Goal: Task Accomplishment & Management: Manage account settings

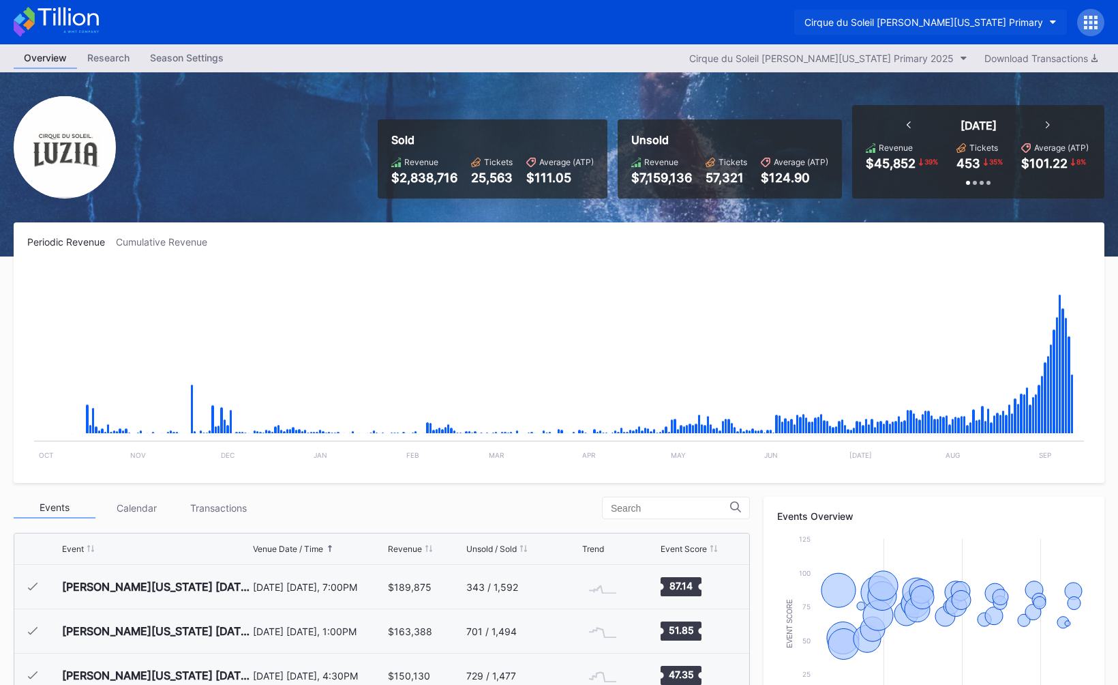
scroll to position [133, 0]
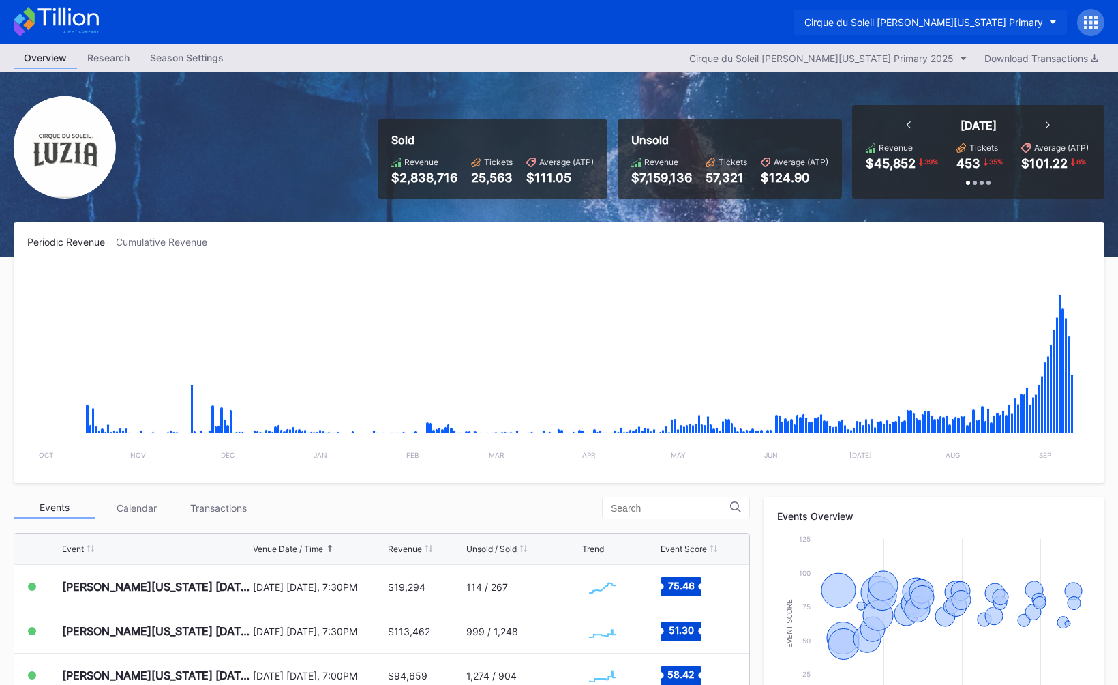
click at [890, 10] on button "Cirque du Soleil [PERSON_NAME][US_STATE] Primary" at bounding box center [930, 22] width 273 height 25
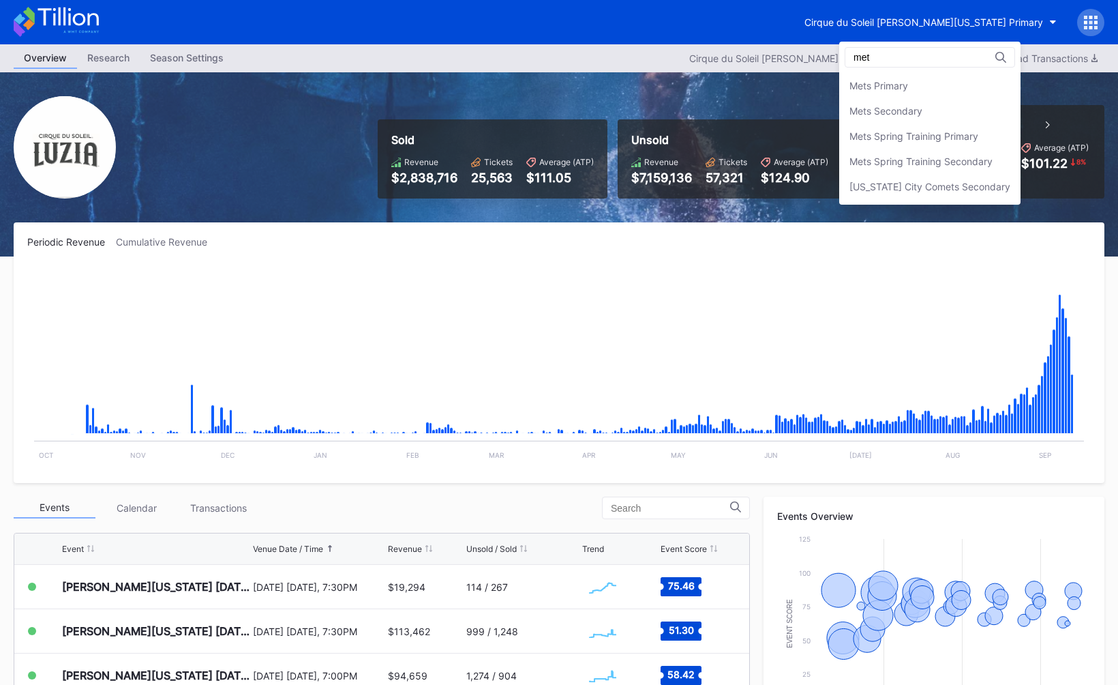
scroll to position [0, 0]
type input "mets"
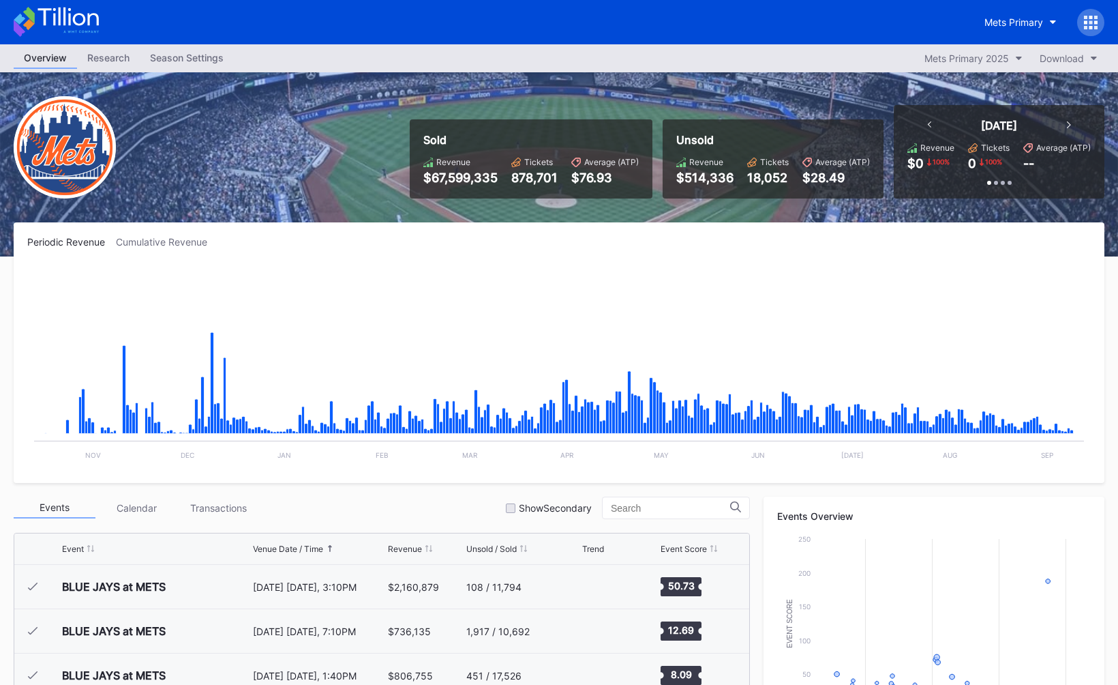
scroll to position [3147, 0]
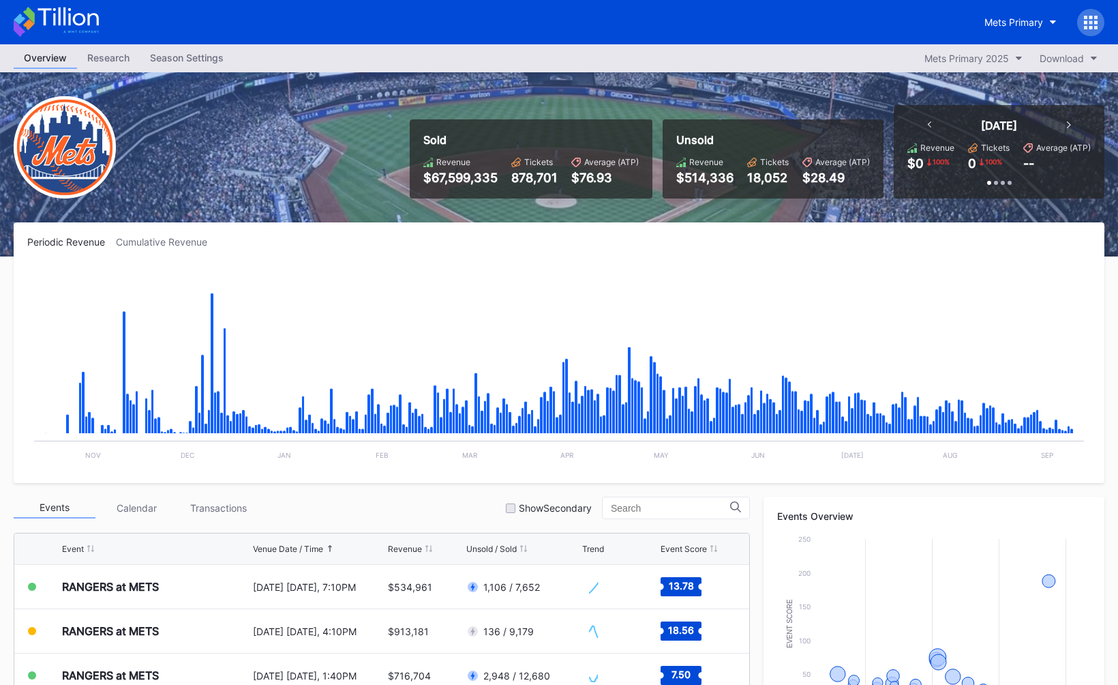
click at [184, 61] on div "Season Settings" at bounding box center [187, 58] width 94 height 20
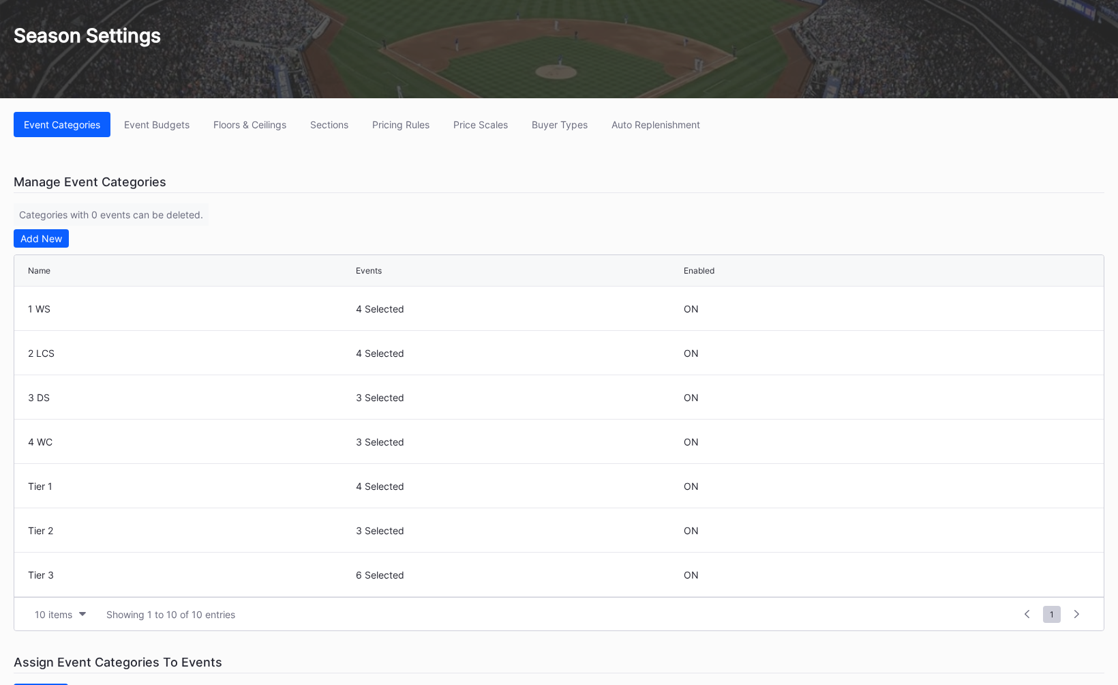
scroll to position [104, 0]
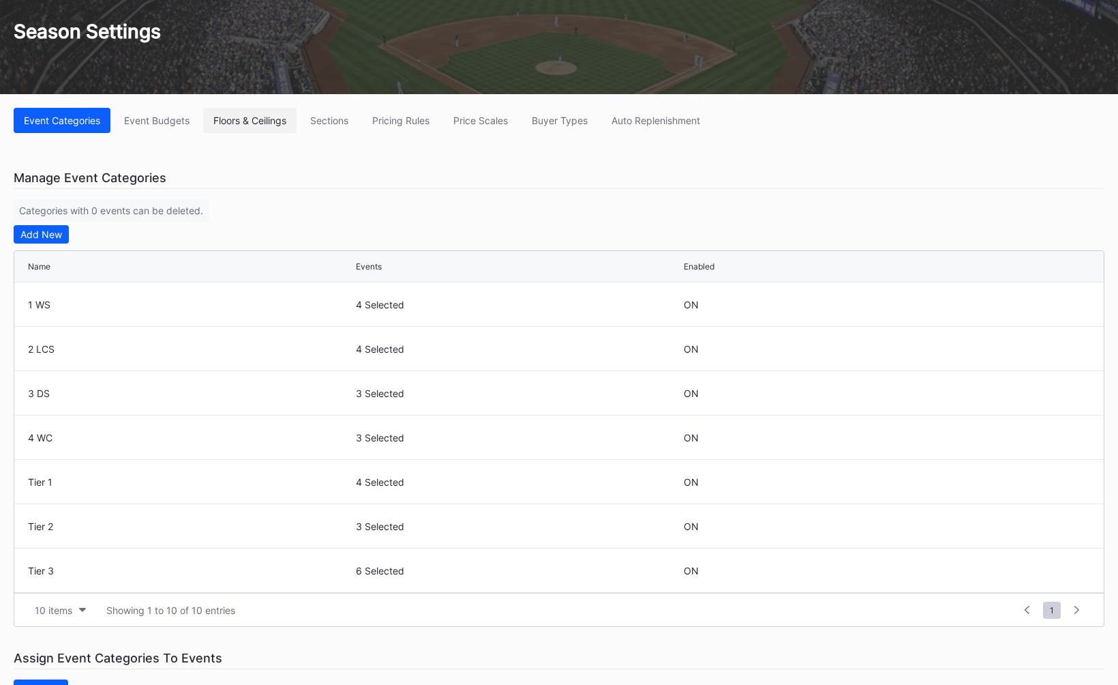
click at [241, 115] on div "Floors & Ceilings" at bounding box center [249, 121] width 73 height 12
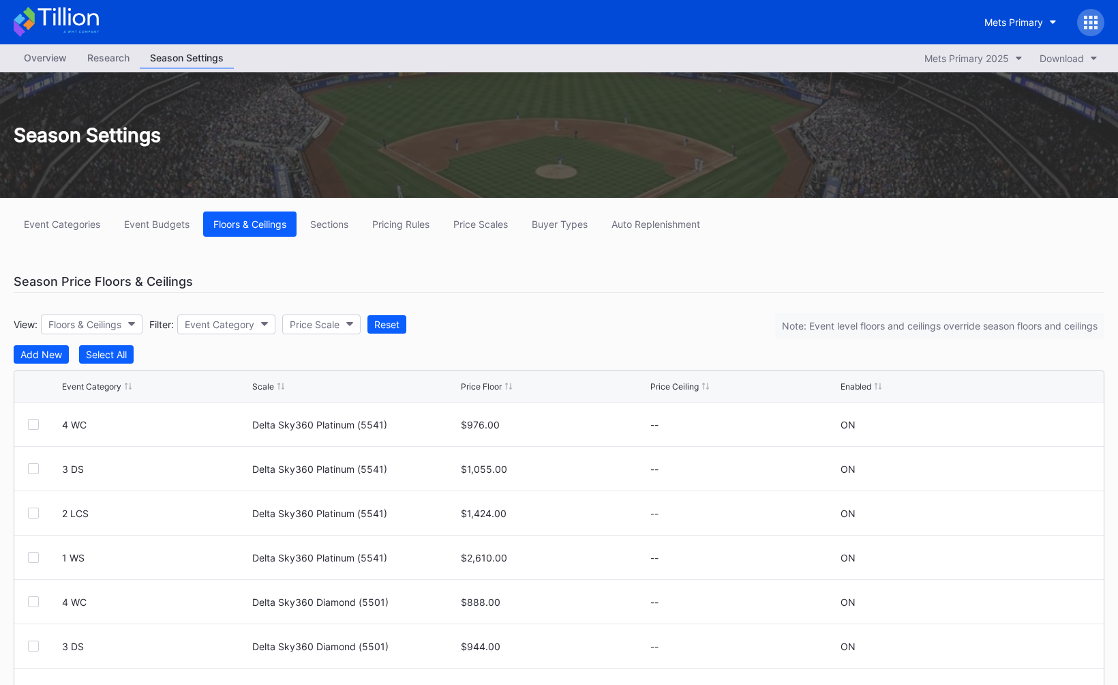
click at [536, 257] on div "Event Categories Event Budgets Floors & Ceilings Sections Pricing Rules Price S…" at bounding box center [559, 479] width 1118 height 563
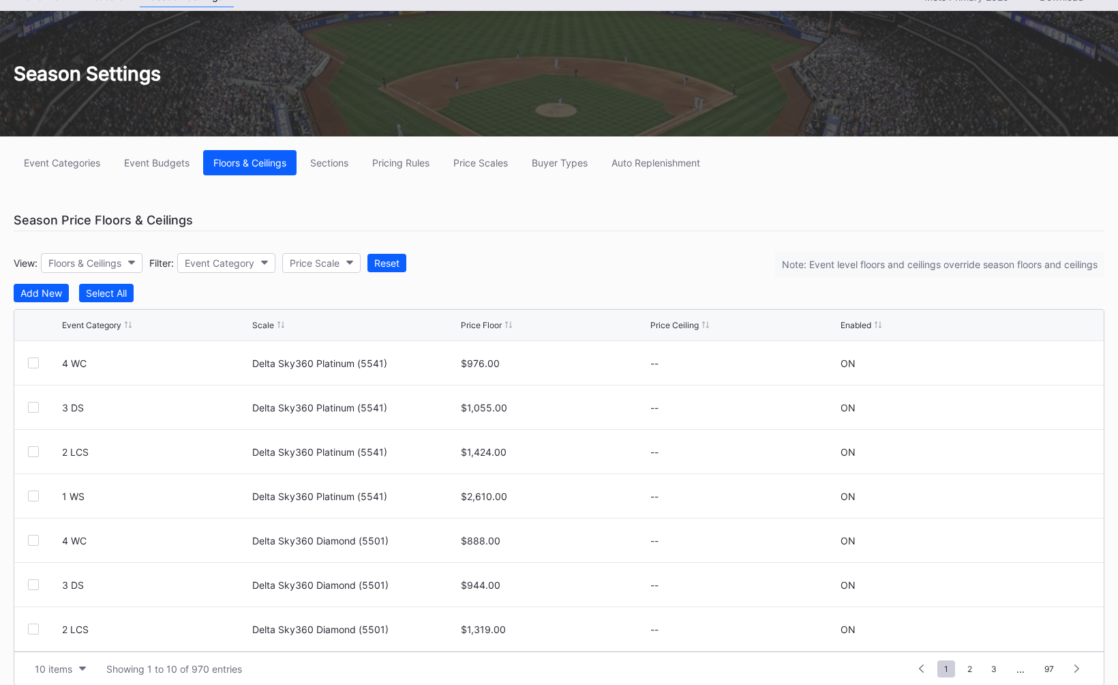
scroll to position [76, 0]
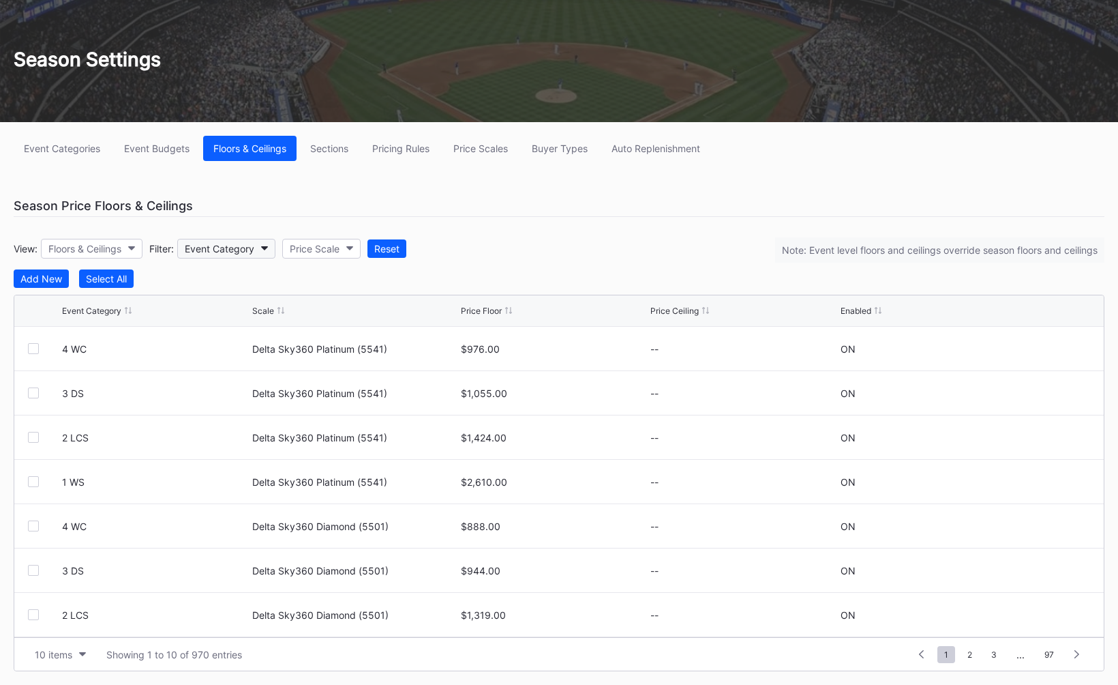
click at [268, 250] on icon "button" at bounding box center [264, 248] width 7 height 4
click at [87, 250] on div "Floors & Ceilings" at bounding box center [84, 249] width 73 height 12
click at [97, 305] on div "Floors" at bounding box center [89, 309] width 95 height 25
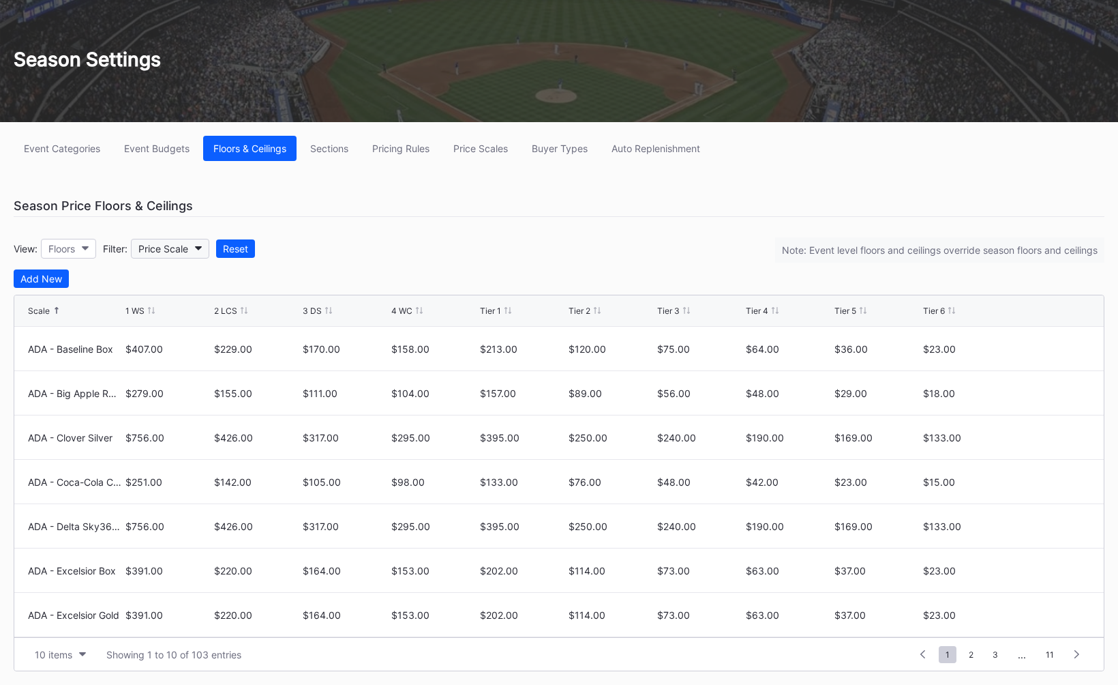
click at [183, 248] on div "Price Scale" at bounding box center [163, 249] width 50 height 12
click at [486, 224] on div "Event Categories Event Budgets Floors & Ceilings Sections Pricing Rules Price S…" at bounding box center [559, 403] width 1118 height 563
click at [582, 247] on div "View: Floors Filter: Price Scale Reset Note: Event level floors and ceilings ov…" at bounding box center [559, 248] width 1091 height 42
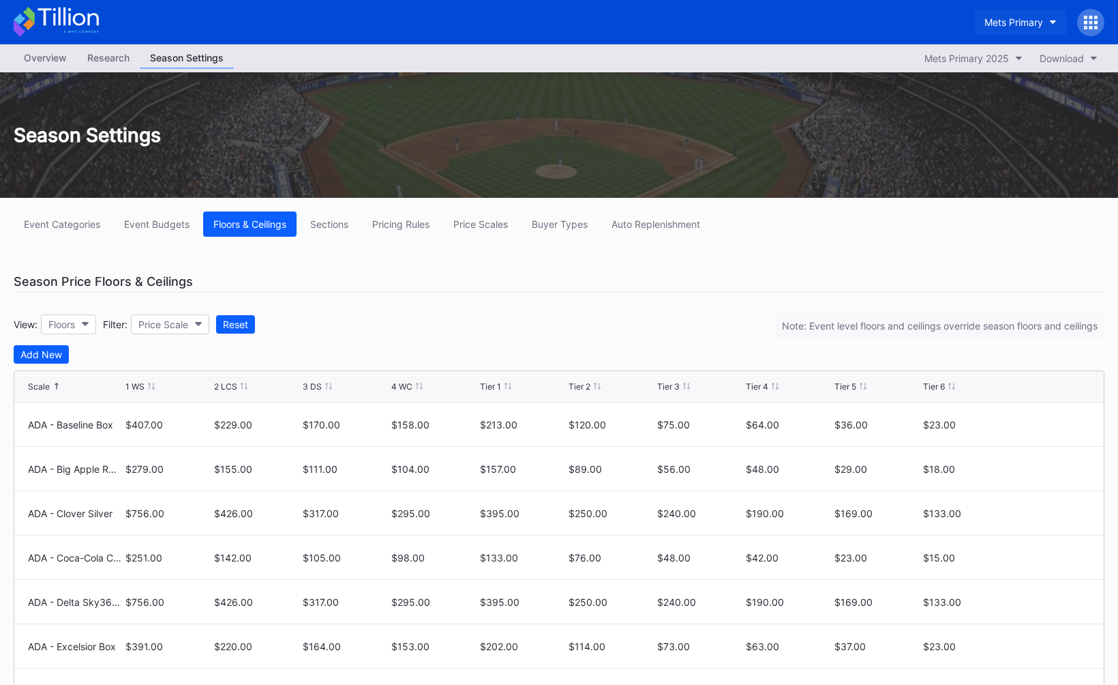
click at [1016, 23] on div "Mets Primary" at bounding box center [1014, 22] width 59 height 12
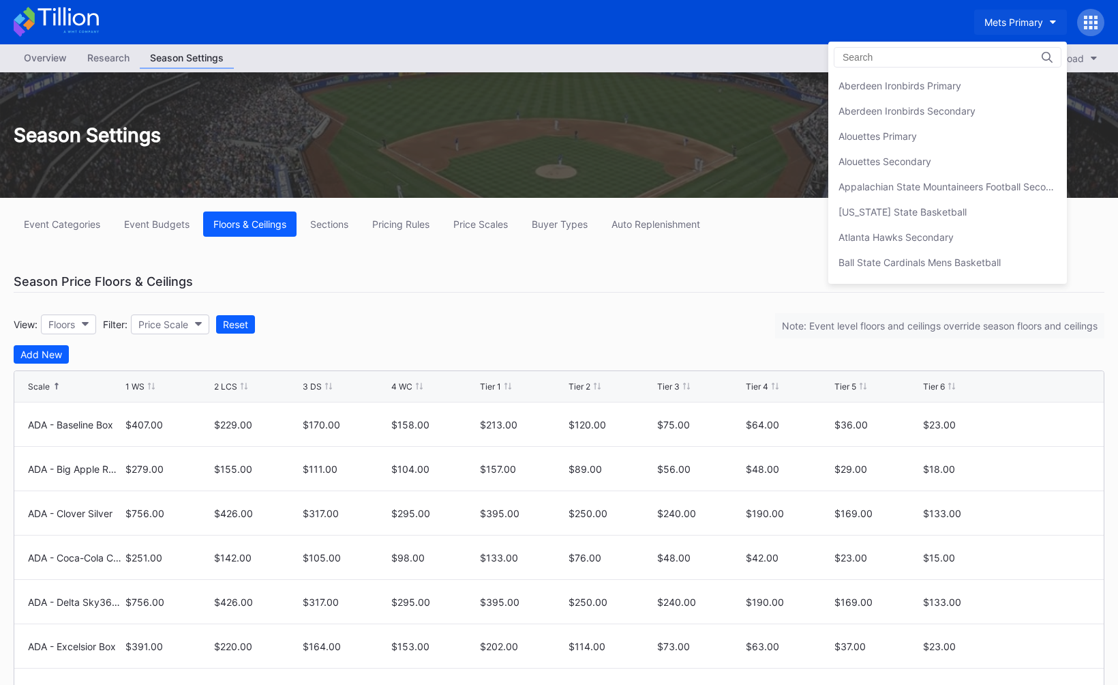
scroll to position [2119, 0]
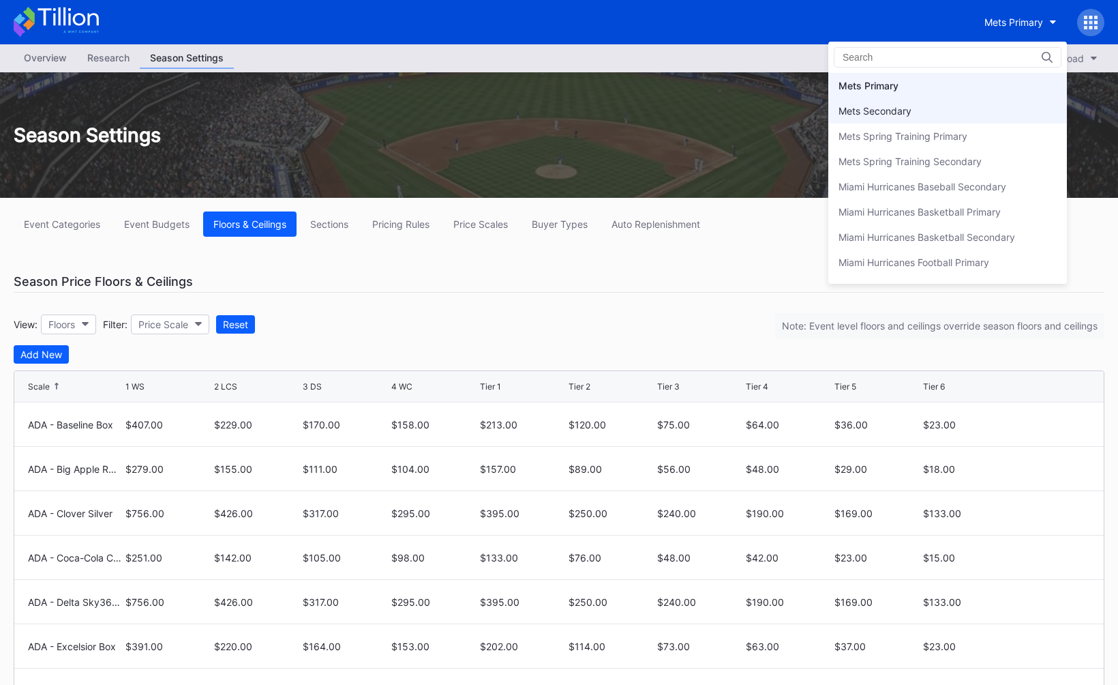
click at [959, 117] on div "Mets Secondary" at bounding box center [947, 110] width 239 height 25
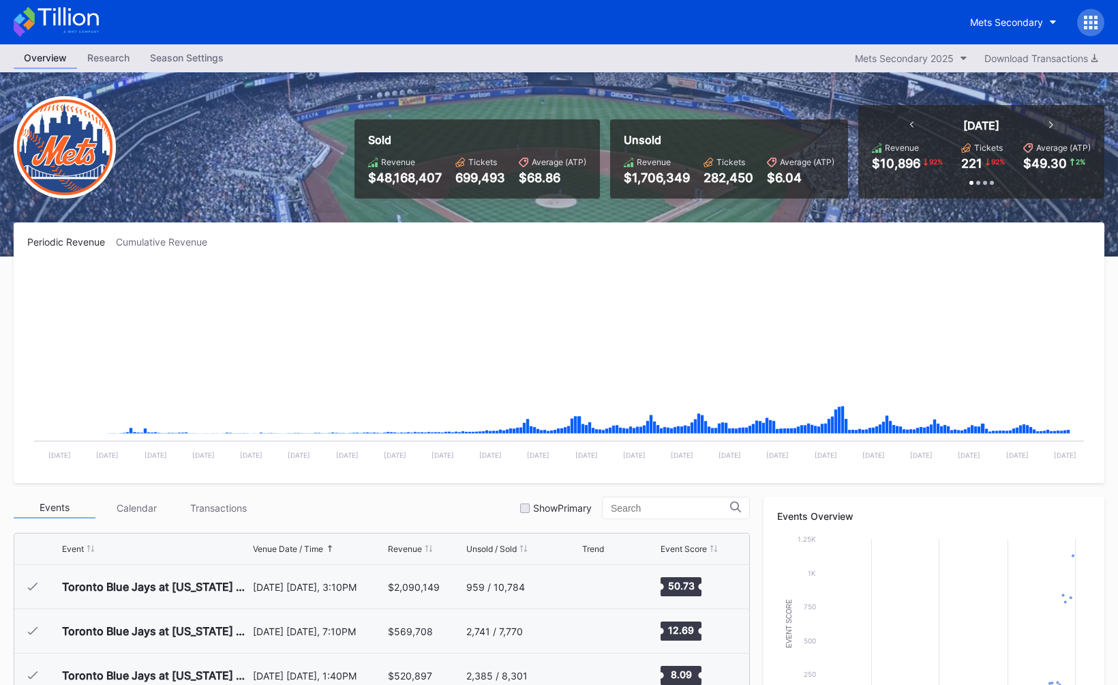
scroll to position [3147, 0]
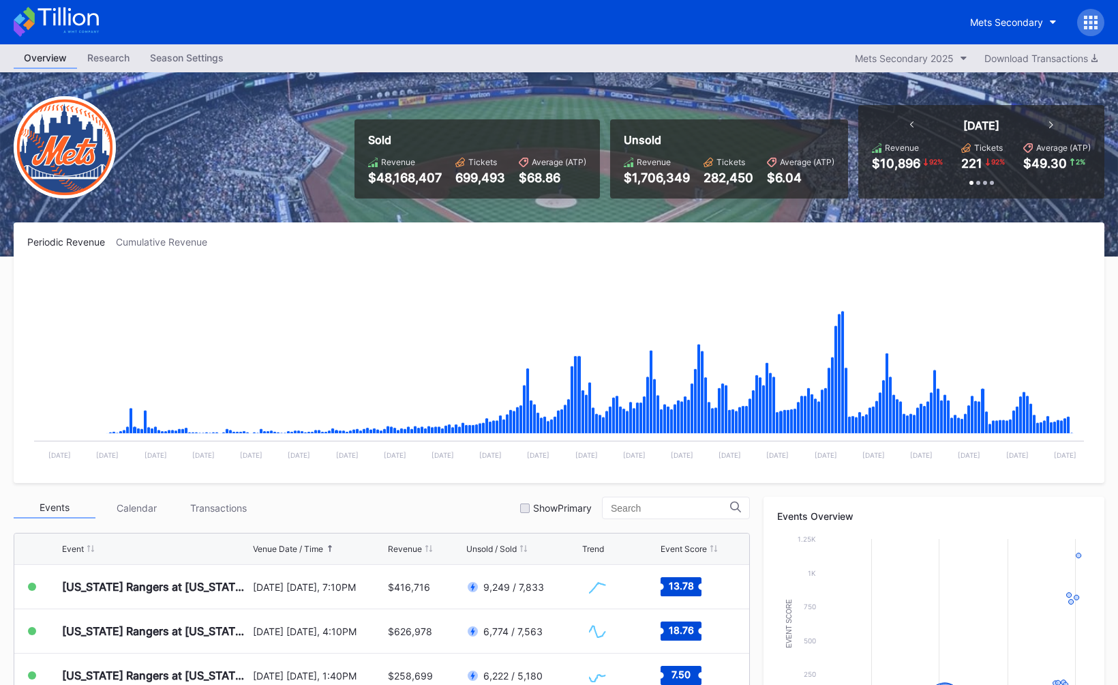
click at [188, 67] on link "Season Settings" at bounding box center [187, 58] width 94 height 21
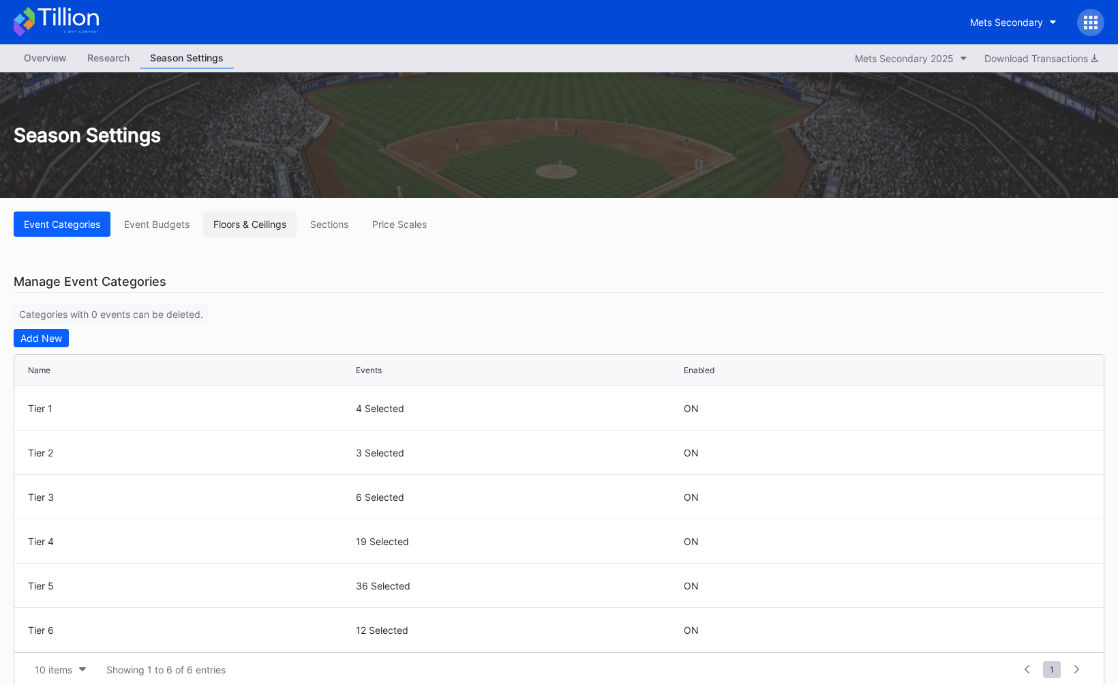
click at [233, 230] on button "Floors & Ceilings" at bounding box center [249, 223] width 93 height 25
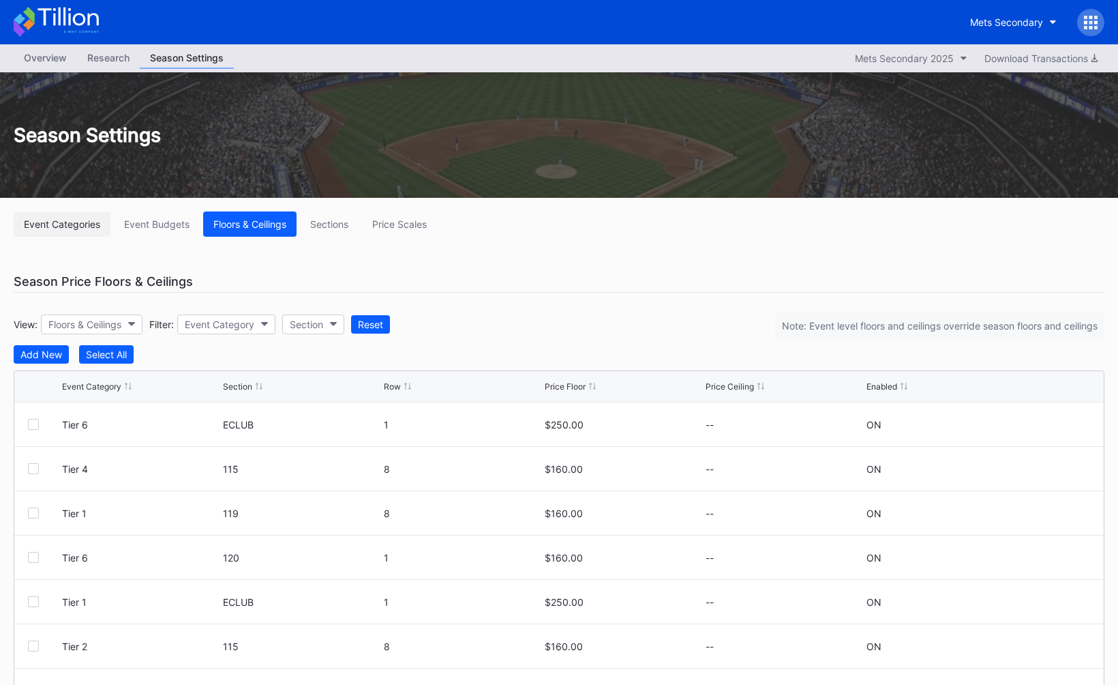
click at [65, 223] on div "Event Categories" at bounding box center [62, 224] width 76 height 12
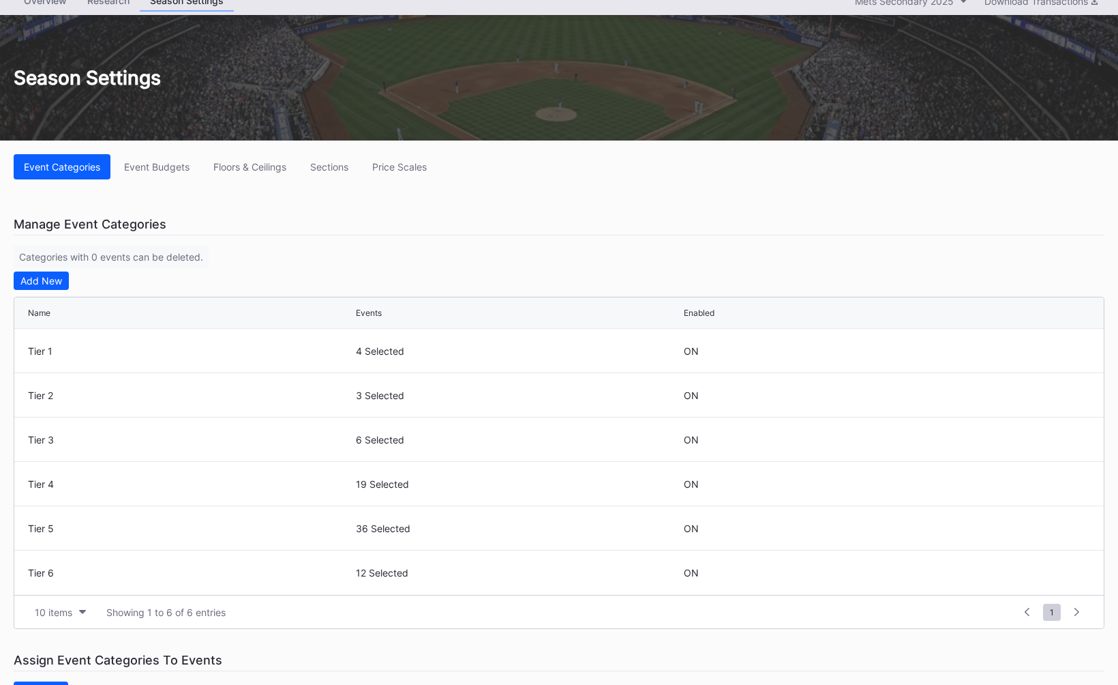
scroll to position [57, 0]
click at [254, 168] on div "Floors & Ceilings" at bounding box center [249, 168] width 73 height 12
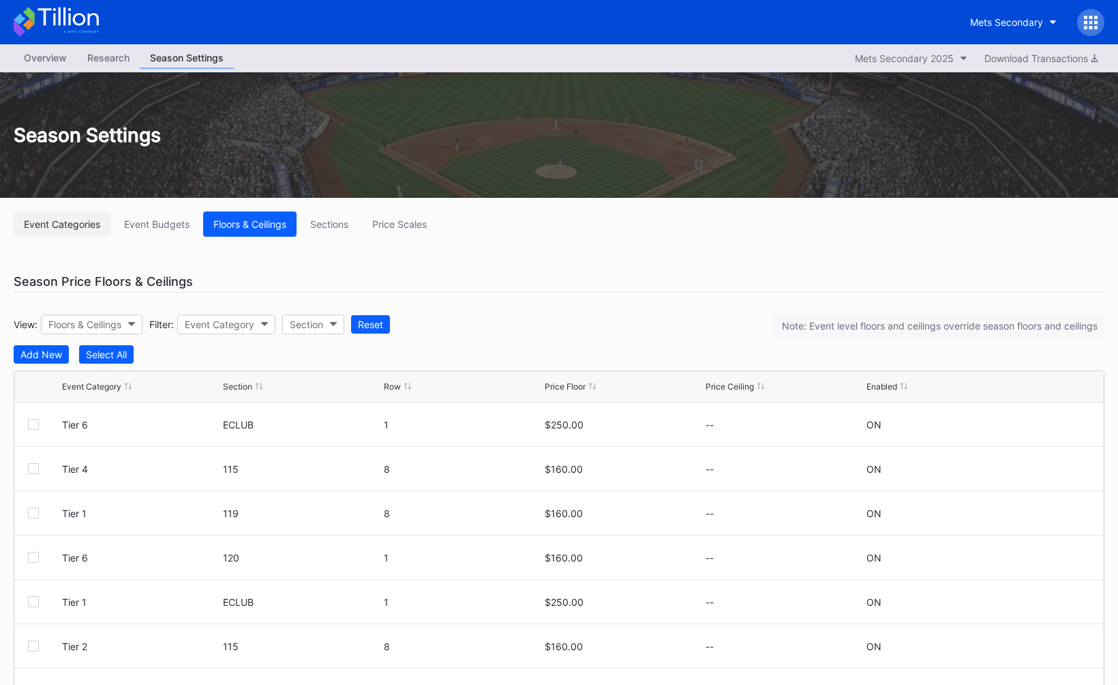
click at [74, 218] on div "Event Categories" at bounding box center [62, 224] width 76 height 12
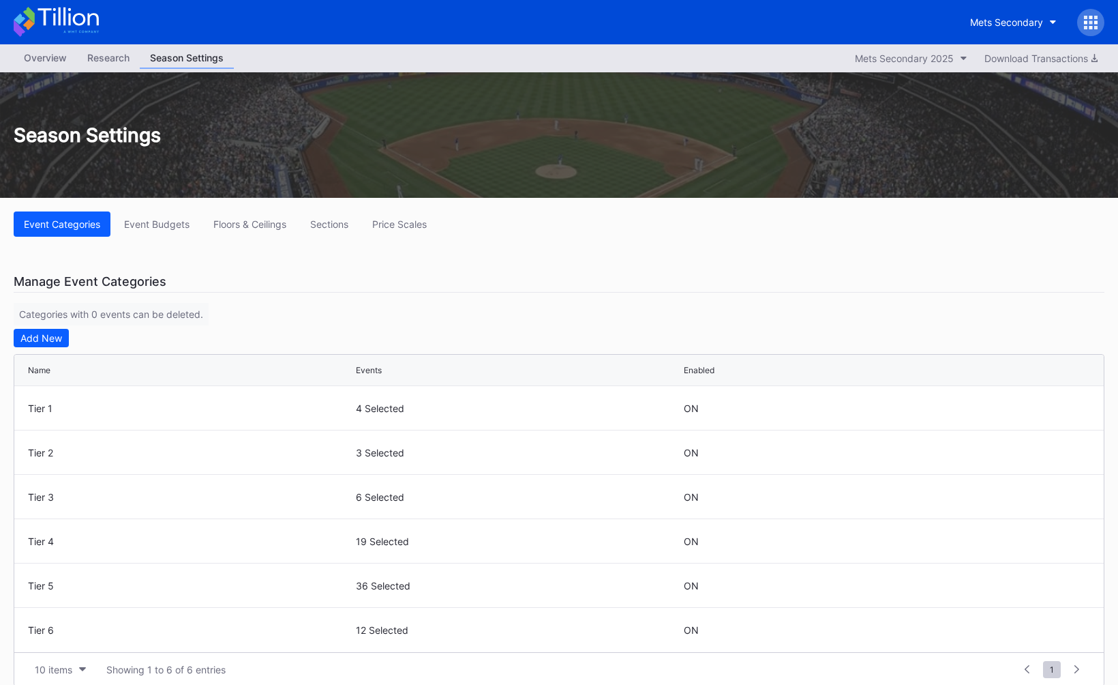
click at [381, 166] on div "Season Settings" at bounding box center [559, 134] width 1118 height 125
click at [45, 71] on div "Overview Research Season Settings Mets Secondary 2025 Download Transactions" at bounding box center [559, 58] width 1118 height 28
click at [48, 65] on div "Overview" at bounding box center [45, 58] width 63 height 20
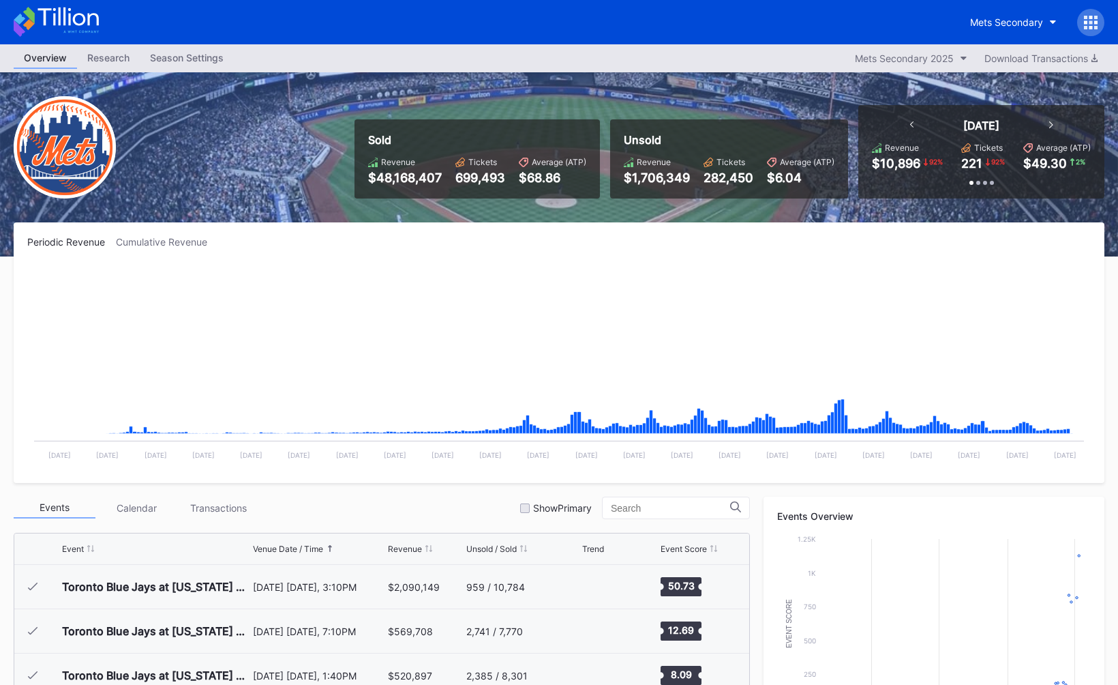
scroll to position [3147, 0]
